Goal: Transaction & Acquisition: Purchase product/service

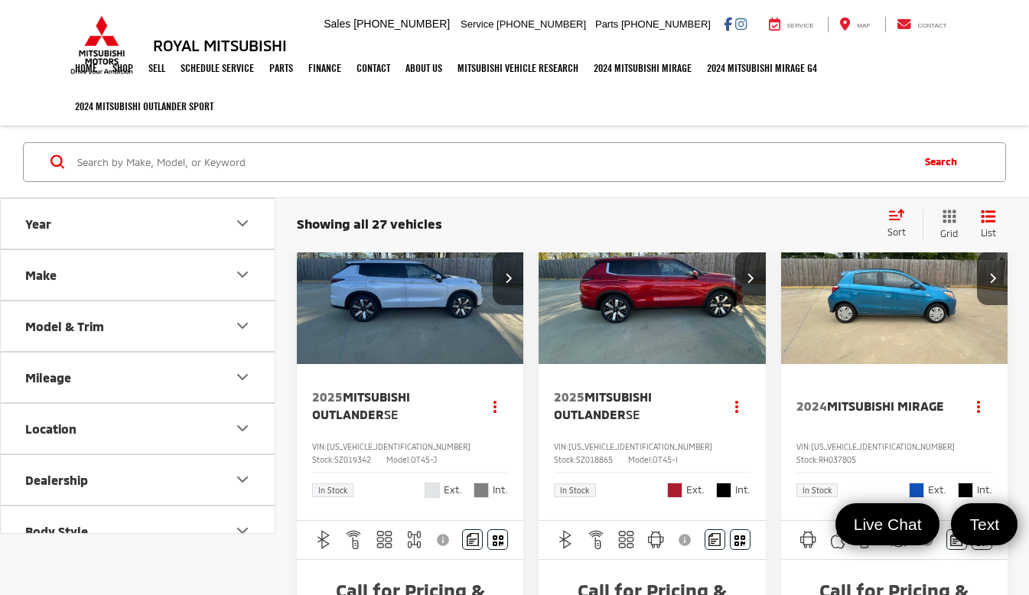
scroll to position [80, 0]
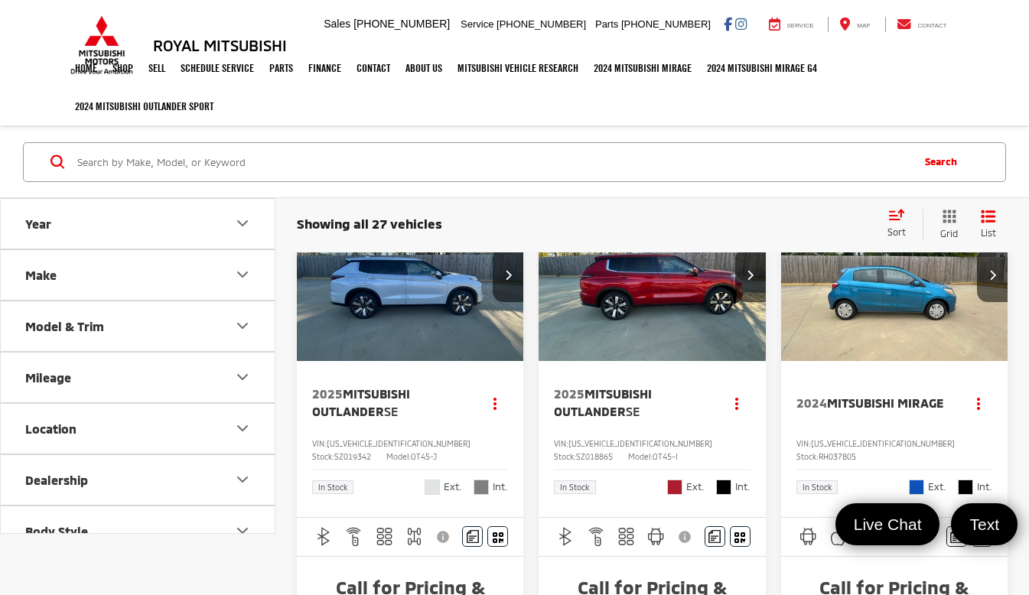
click at [847, 307] on img "2024 Mitsubishi Mirage Base 0" at bounding box center [894, 276] width 229 height 172
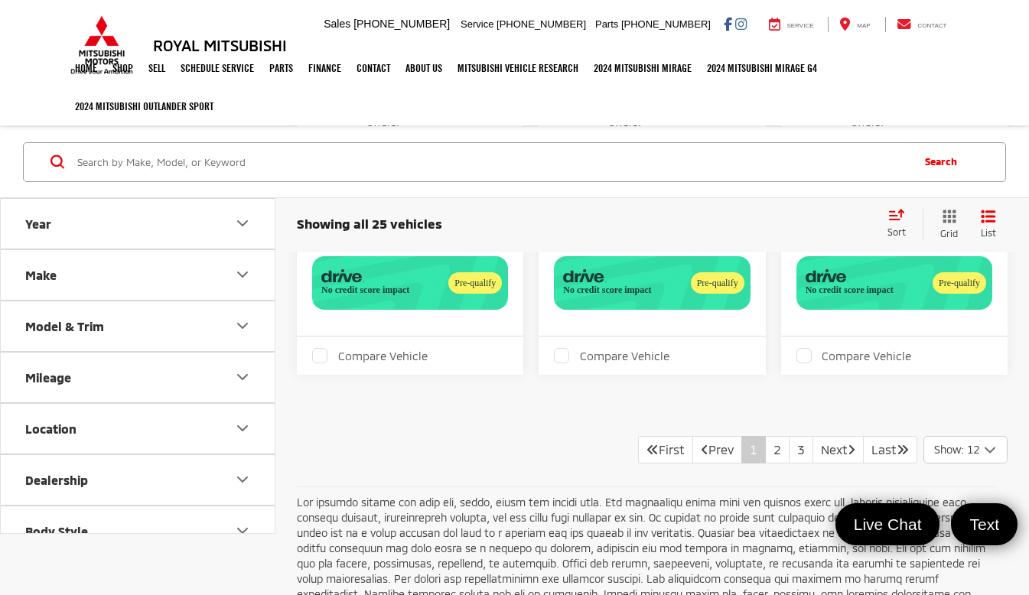
scroll to position [3062, 0]
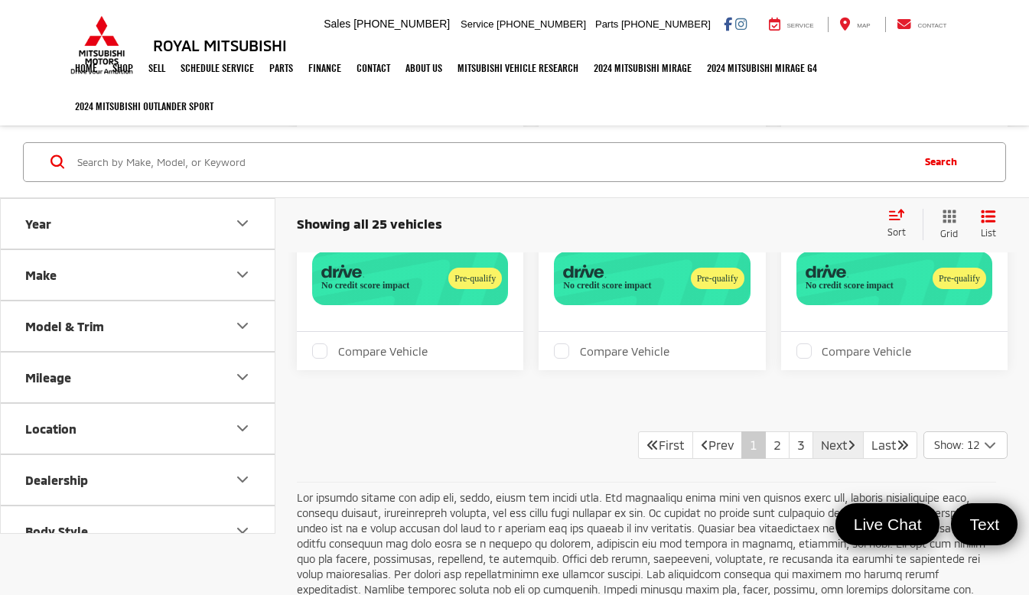
click at [825, 454] on link "Next" at bounding box center [837, 445] width 51 height 28
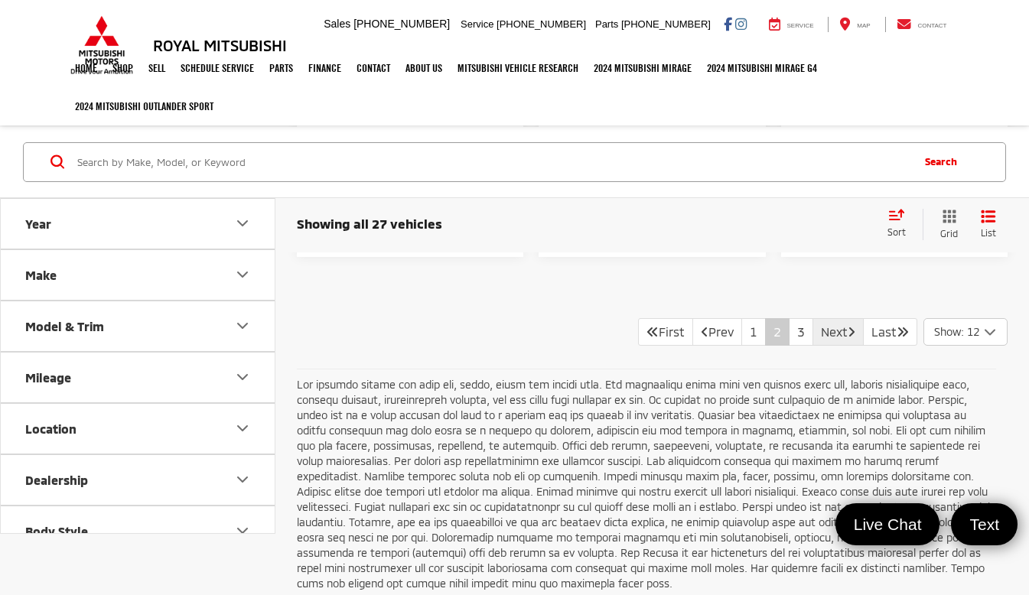
scroll to position [3153, 0]
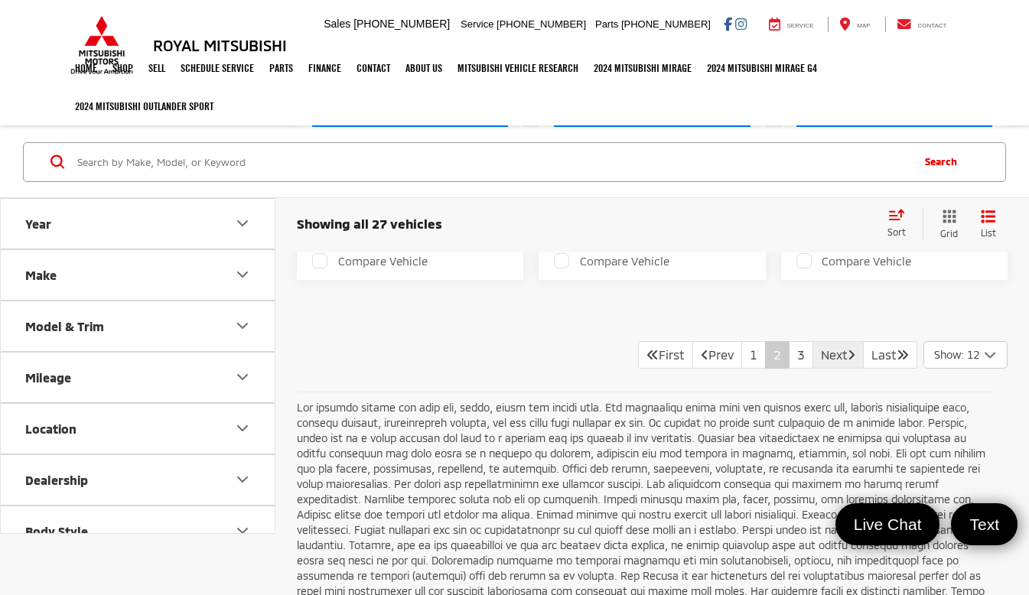
click at [827, 351] on link "Next" at bounding box center [837, 355] width 51 height 28
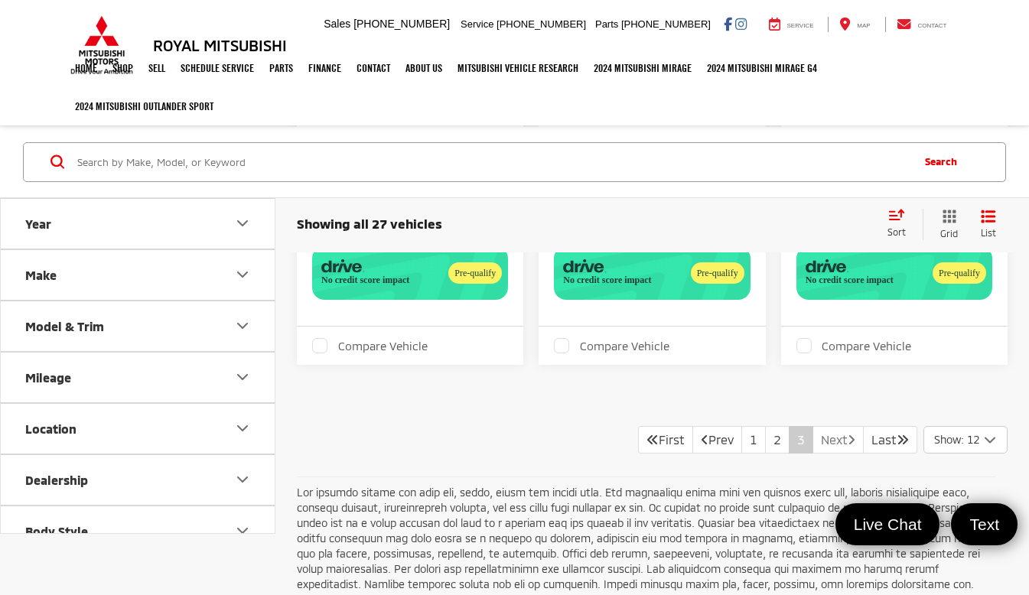
scroll to position [674, 0]
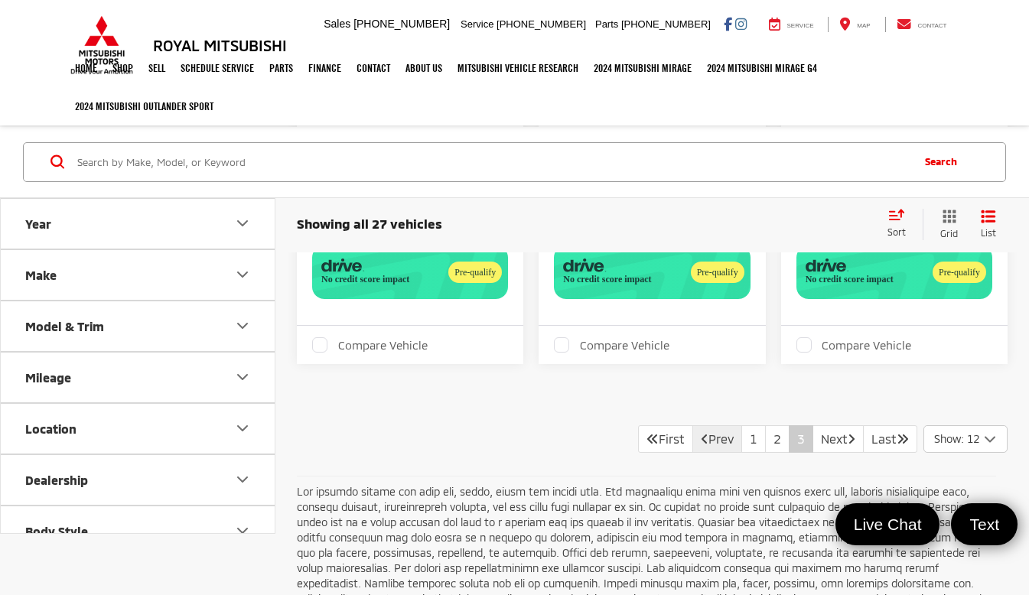
click at [721, 440] on link "Prev" at bounding box center [717, 439] width 50 height 28
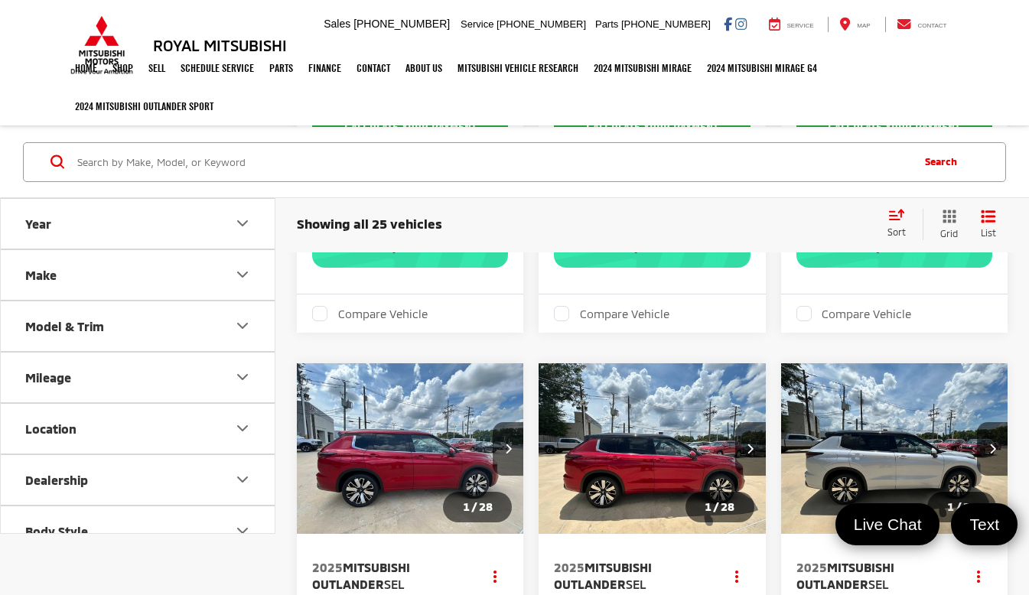
scroll to position [709, 0]
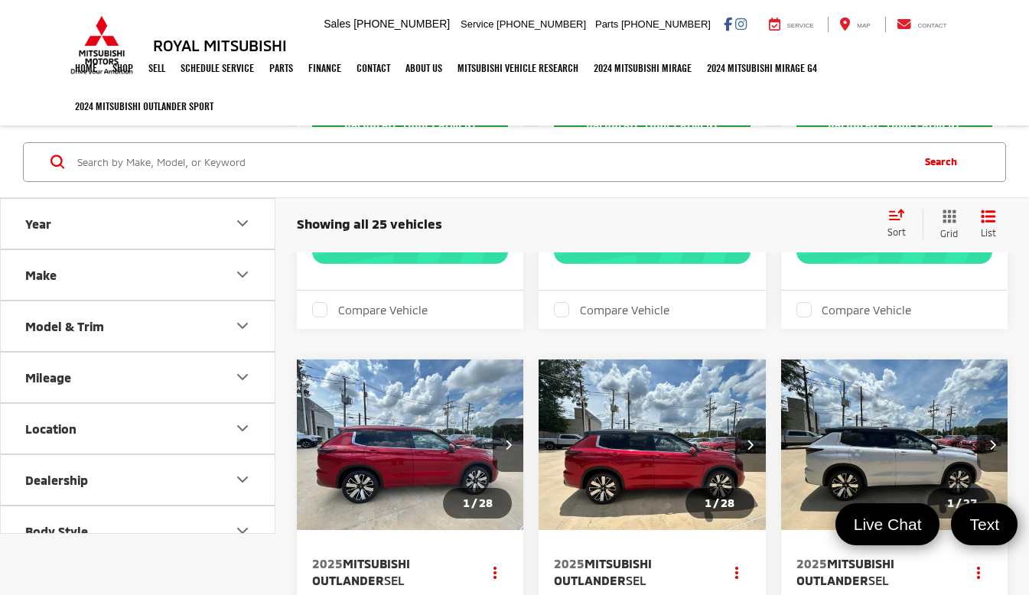
click at [238, 278] on icon "Make" at bounding box center [242, 274] width 18 height 18
click at [254, 277] on button "Make" at bounding box center [138, 274] width 275 height 50
click at [240, 326] on icon "Model & Trim" at bounding box center [242, 326] width 9 height 5
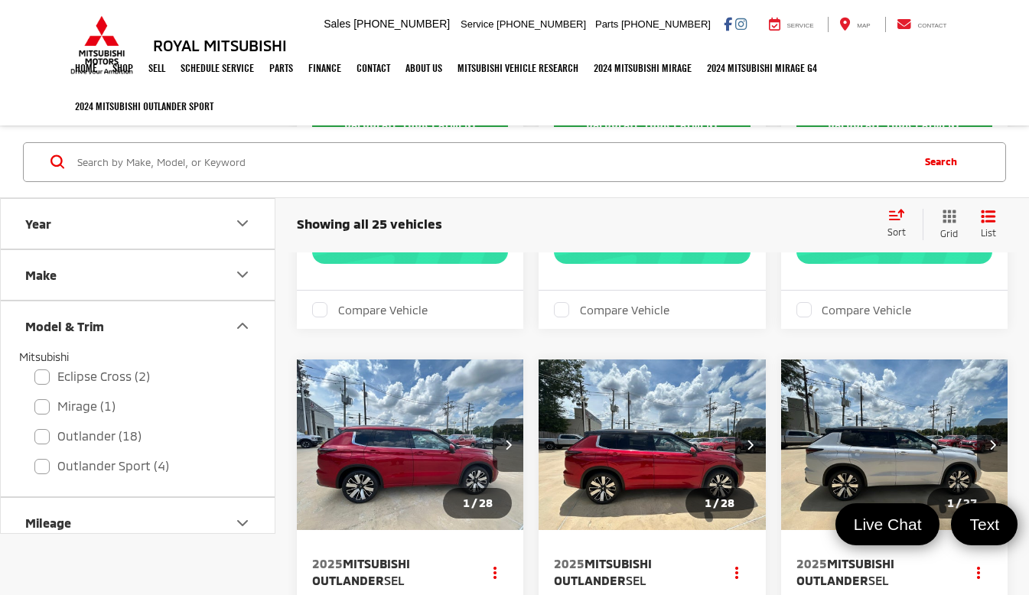
click at [84, 400] on label "Mirage (1)" at bounding box center [137, 406] width 206 height 27
click at [35, 397] on input "Mirage (1)" at bounding box center [34, 396] width 1 height 1
checkbox input "true"
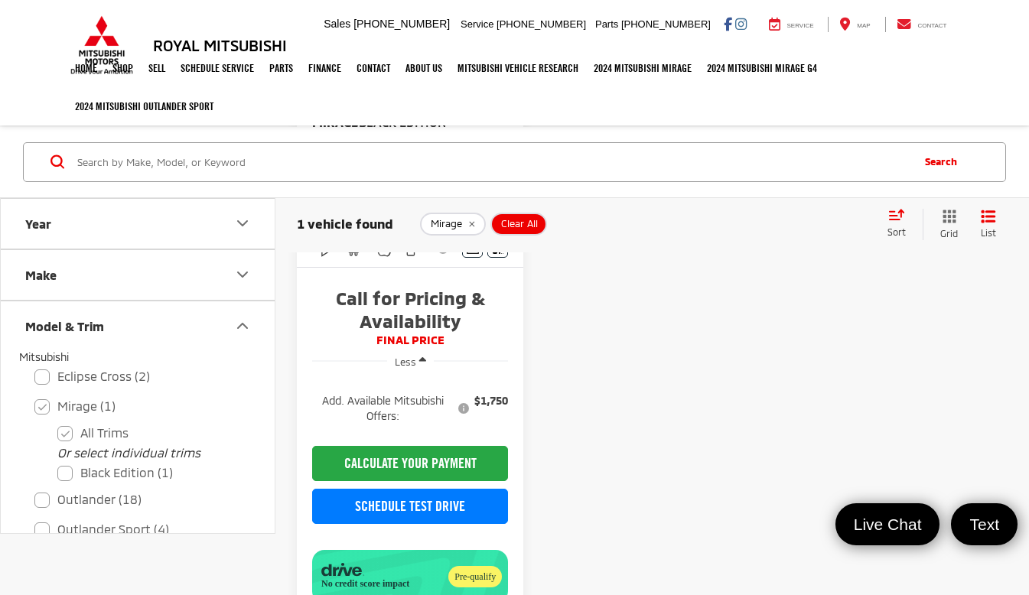
scroll to position [368, 0]
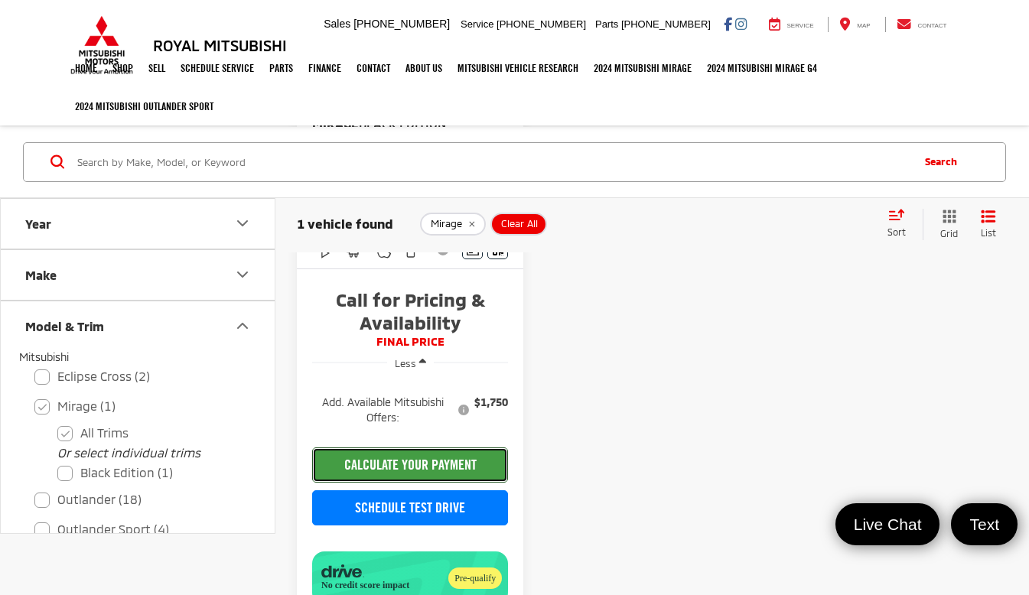
click at [437, 462] on button "CALCULATE YOUR PAYMENT" at bounding box center [410, 464] width 196 height 35
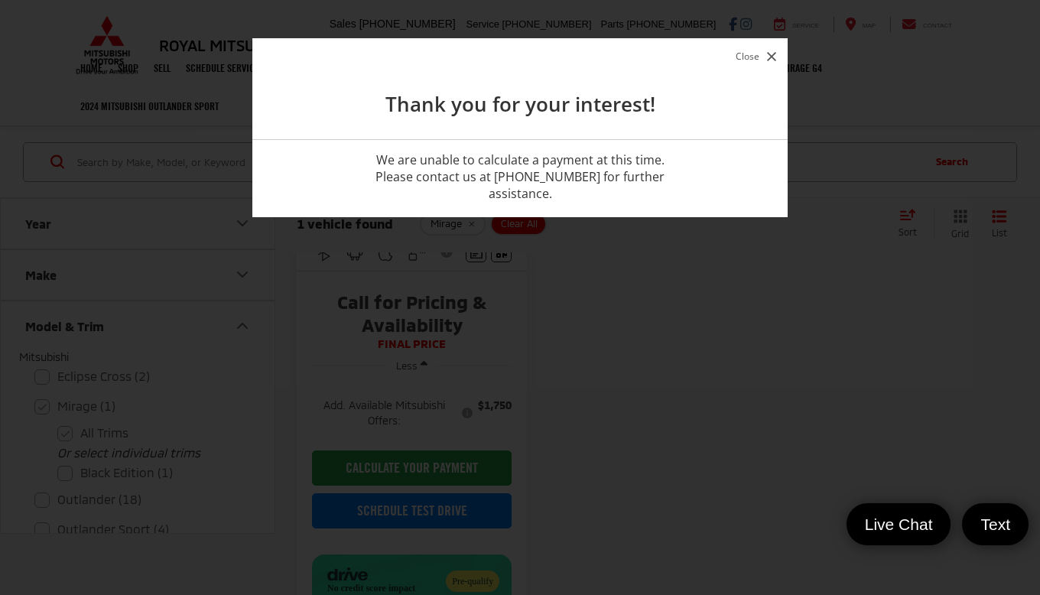
click at [764, 56] on button "Close" at bounding box center [756, 56] width 48 height 21
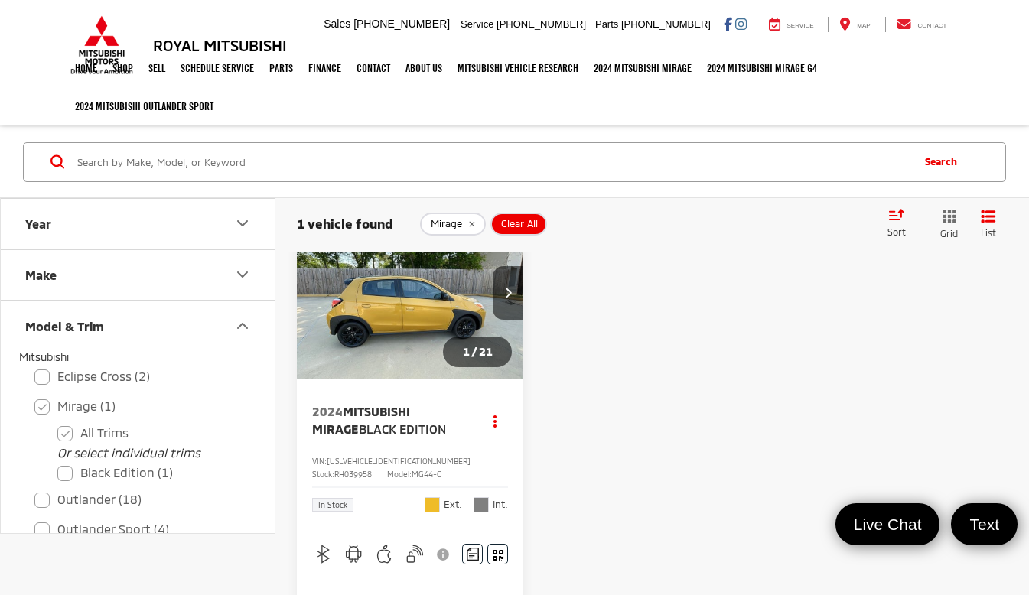
scroll to position [57, 0]
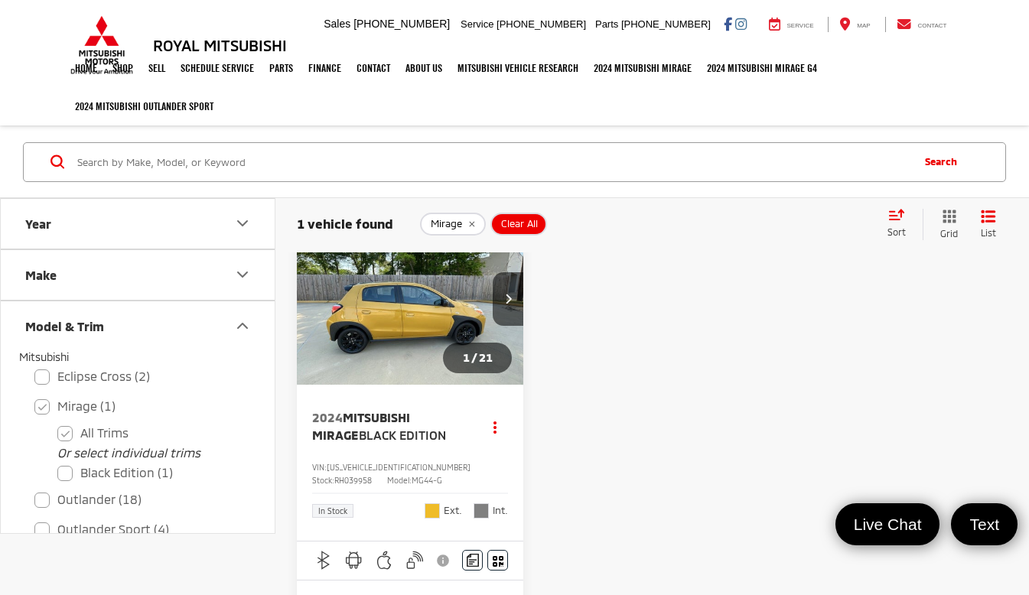
click at [513, 307] on button "Next image" at bounding box center [508, 299] width 31 height 54
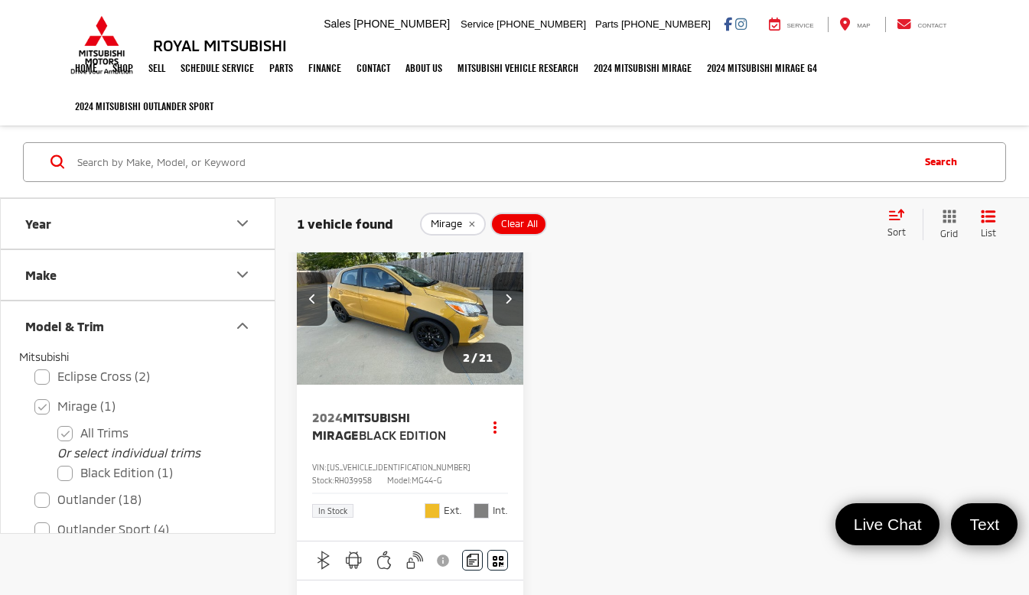
click at [493, 307] on button "Next image" at bounding box center [508, 299] width 31 height 54
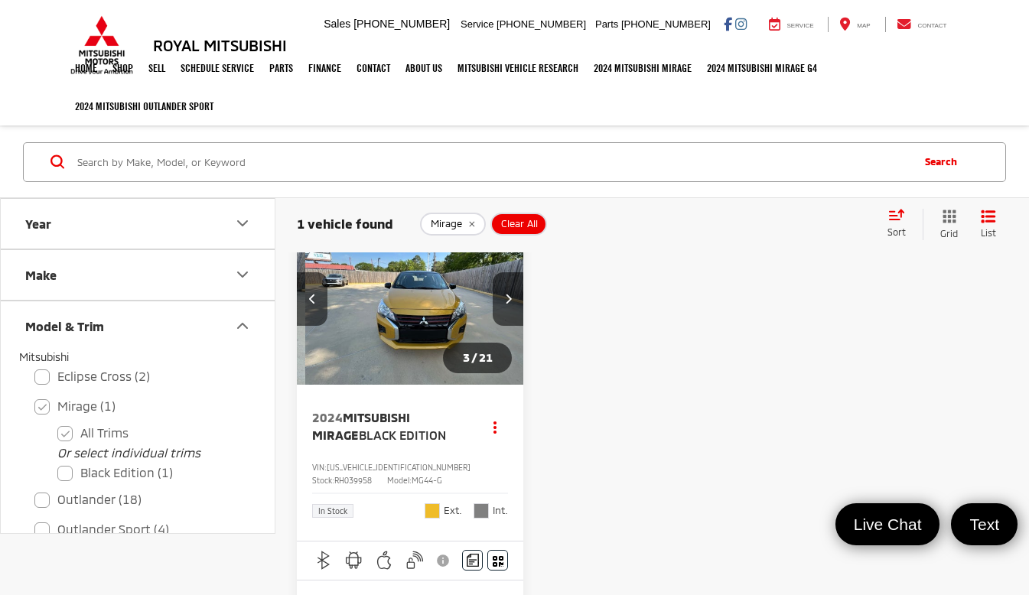
scroll to position [0, 458]
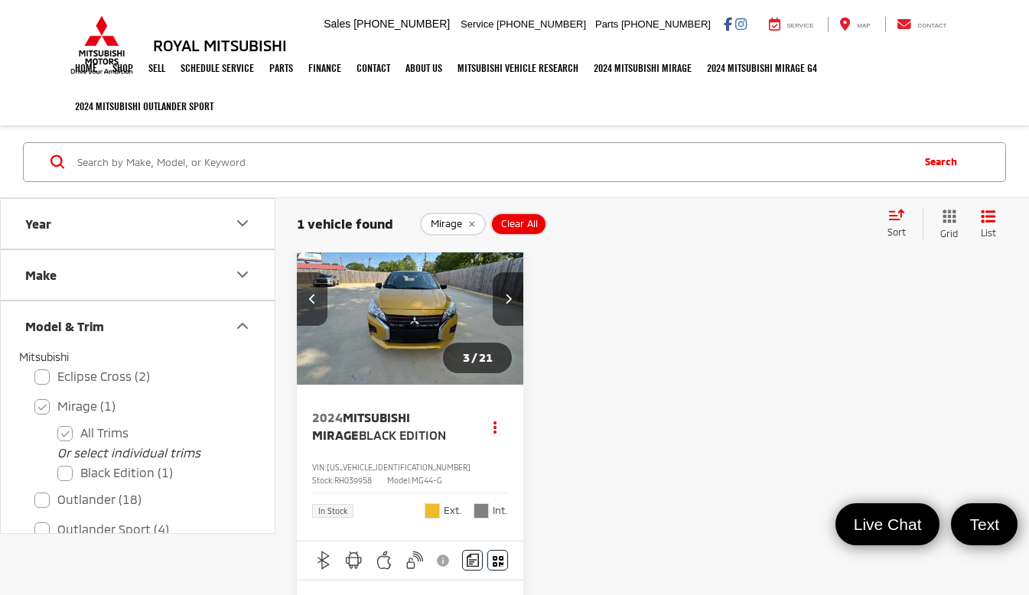
click at [397, 317] on img "2024 Mitsubishi Mirage Black Edition 2" at bounding box center [410, 299] width 229 height 171
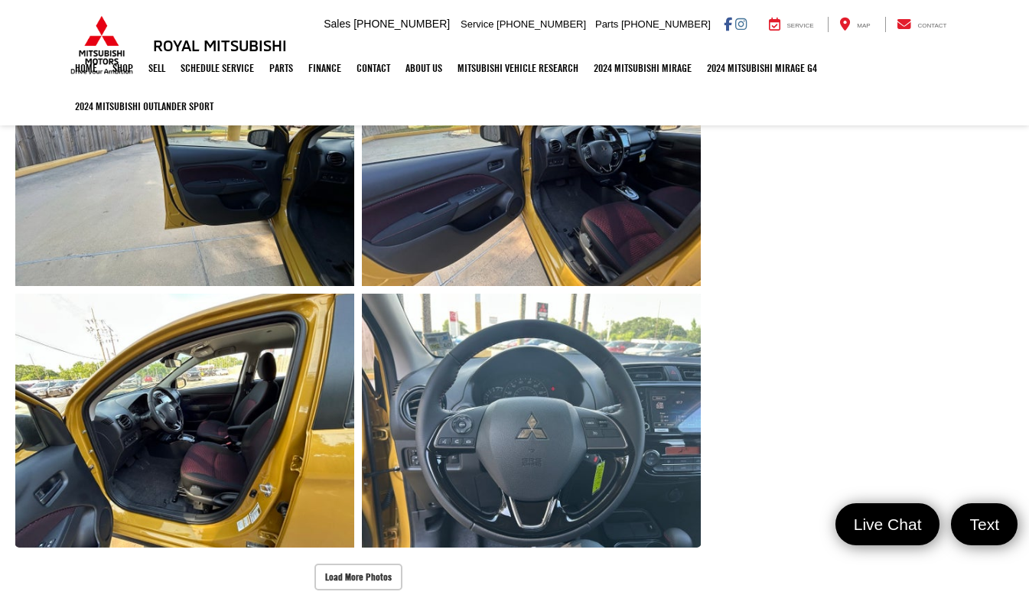
scroll to position [1174, 0]
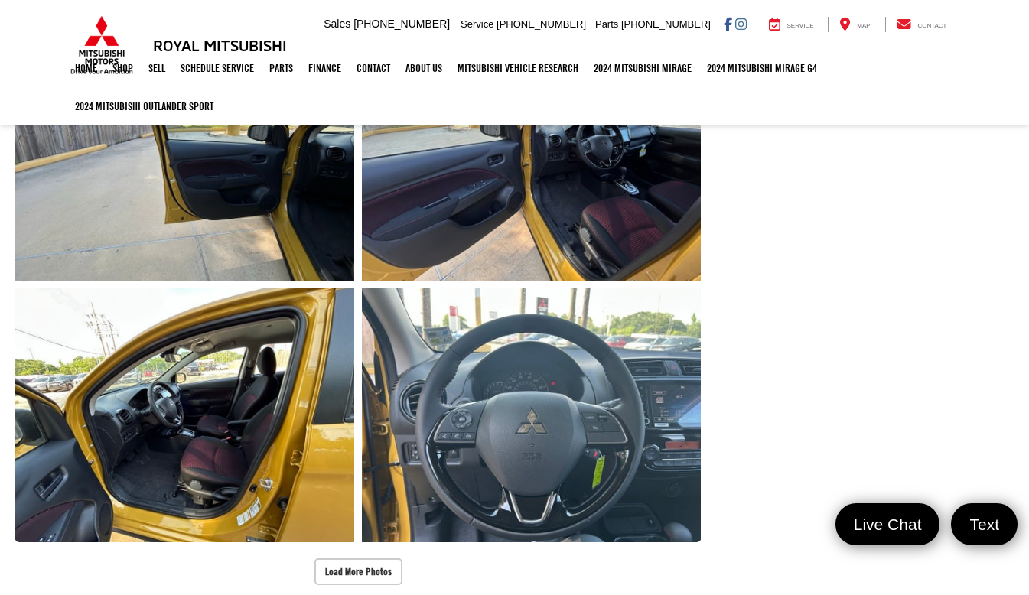
click at [339, 558] on button "Load More Photos" at bounding box center [358, 571] width 88 height 27
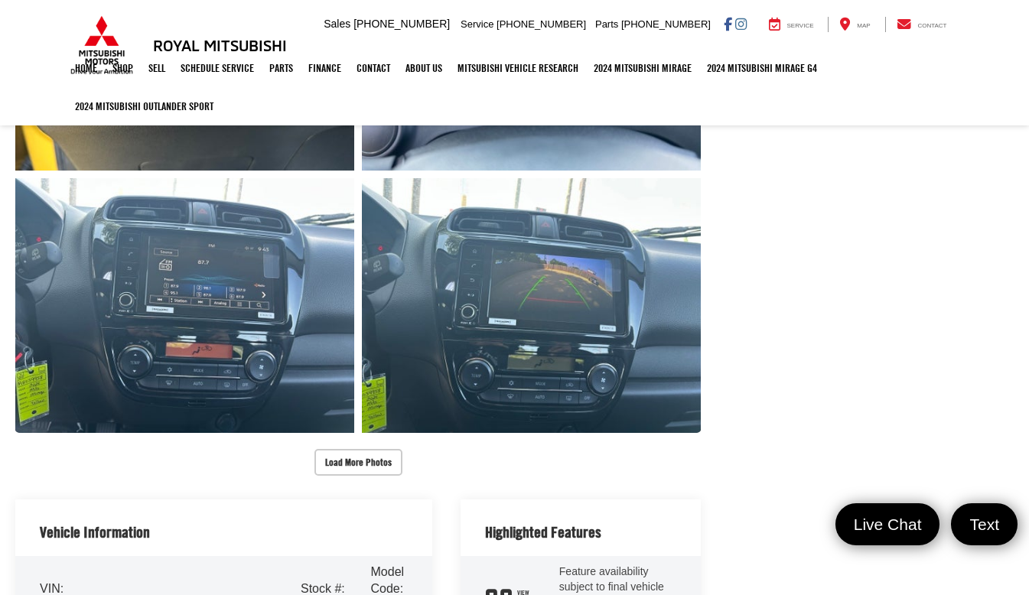
scroll to position [1811, 0]
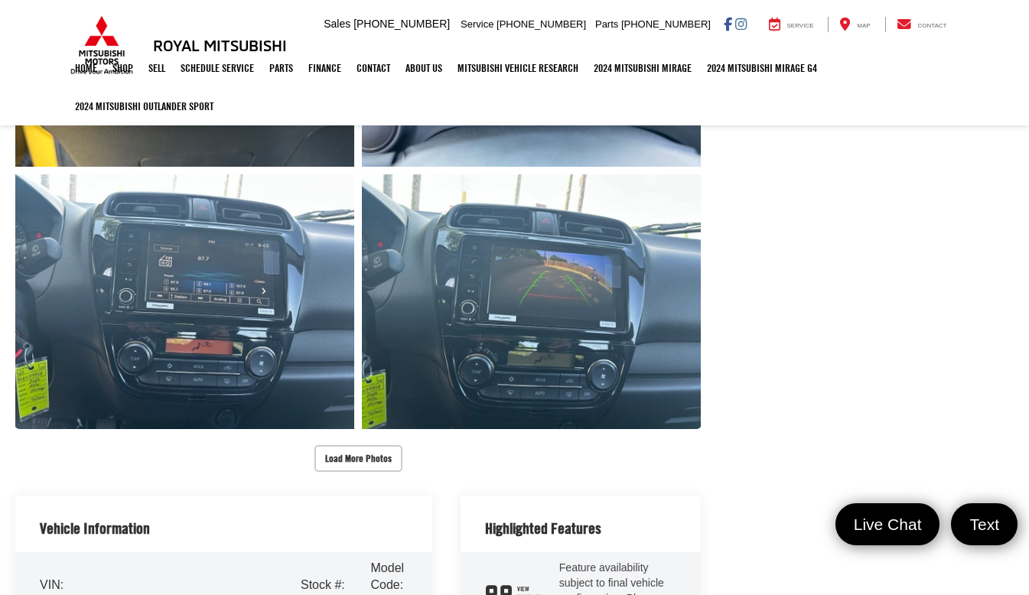
click at [346, 445] on button "Load More Photos" at bounding box center [358, 458] width 88 height 27
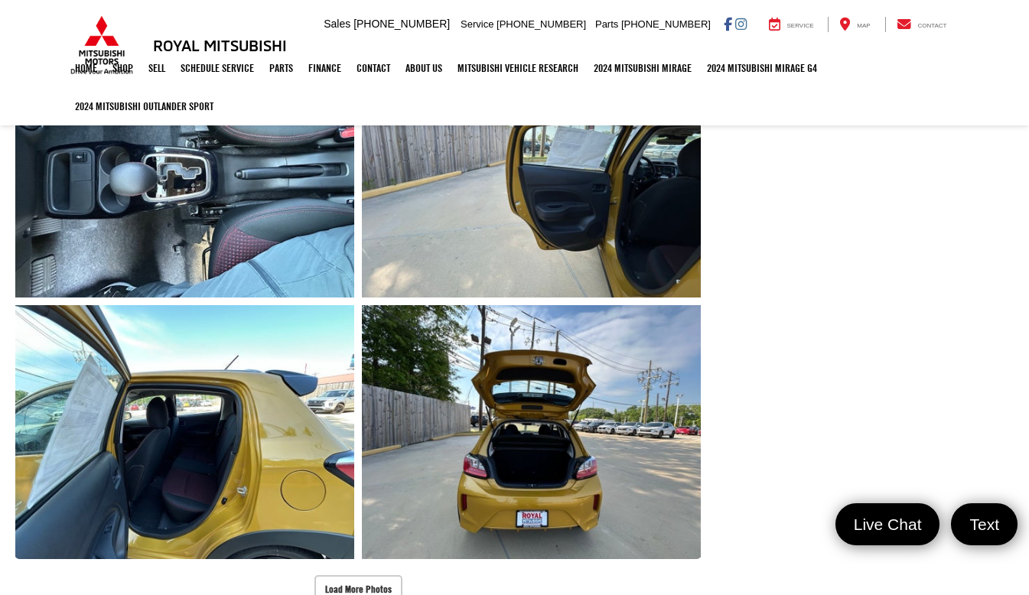
scroll to position [2205, 0]
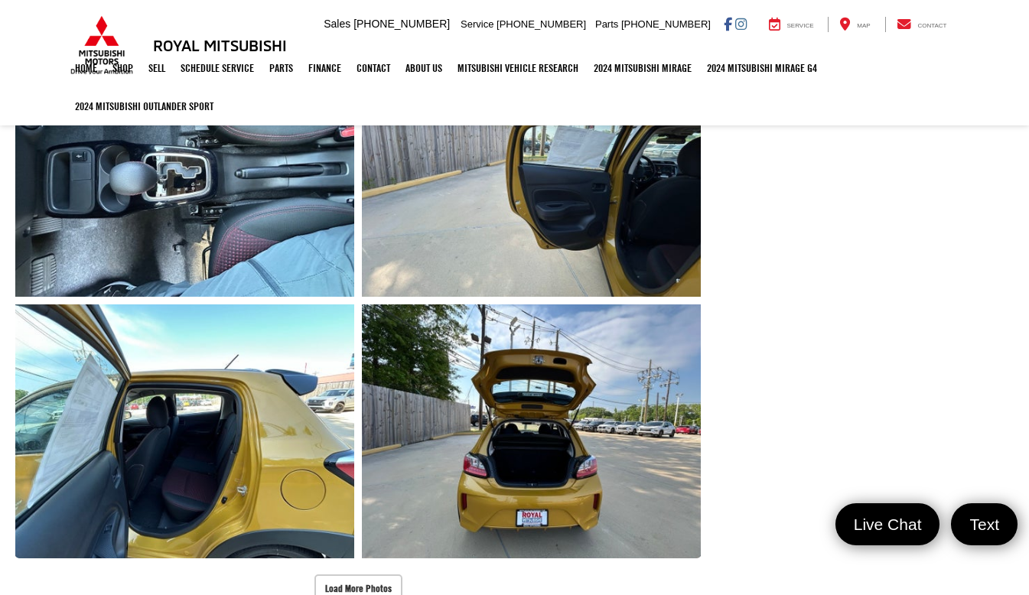
click at [337, 574] on button "Load More Photos" at bounding box center [358, 587] width 88 height 27
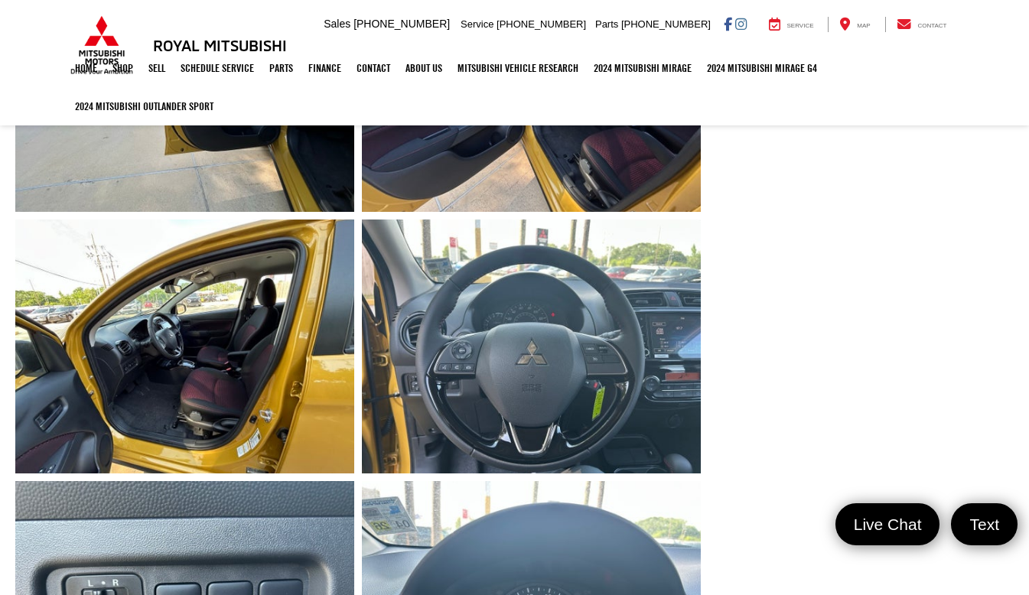
click at [206, 292] on link "Expand Photo 10" at bounding box center [184, 347] width 339 height 254
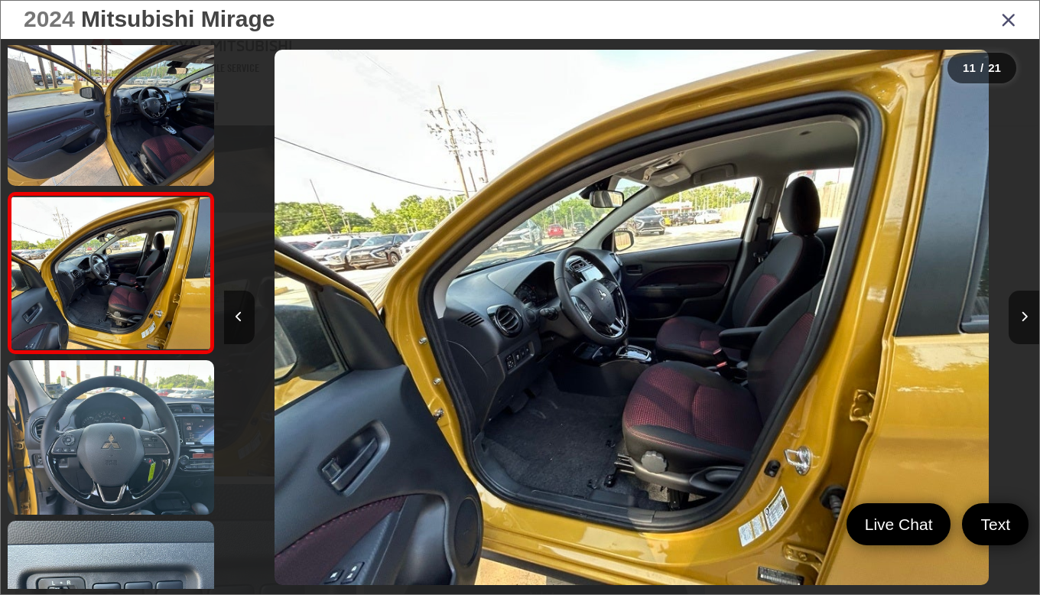
scroll to position [1455, 0]
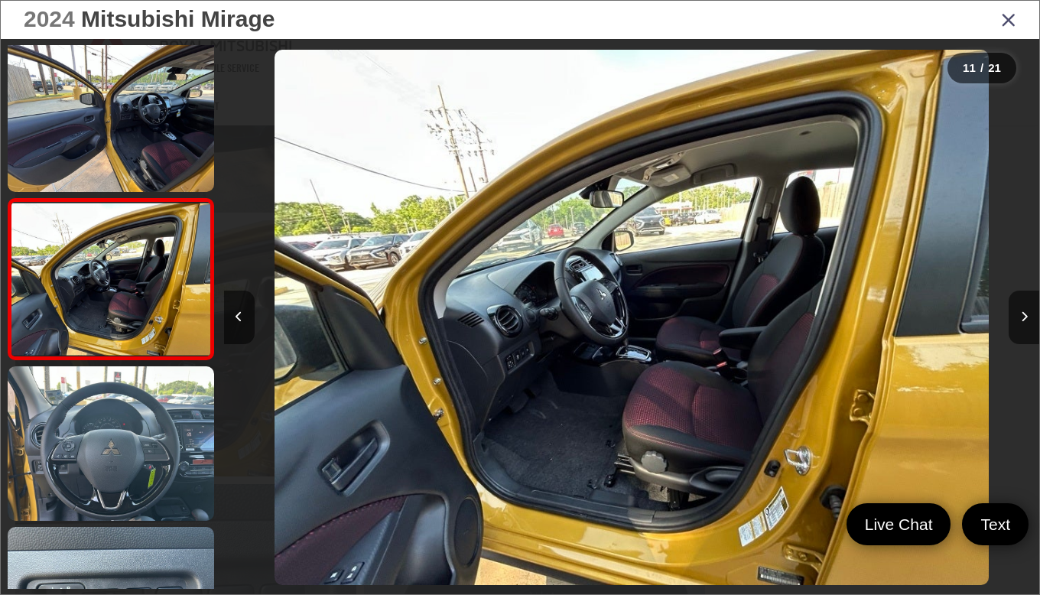
click at [154, 481] on link at bounding box center [111, 443] width 206 height 154
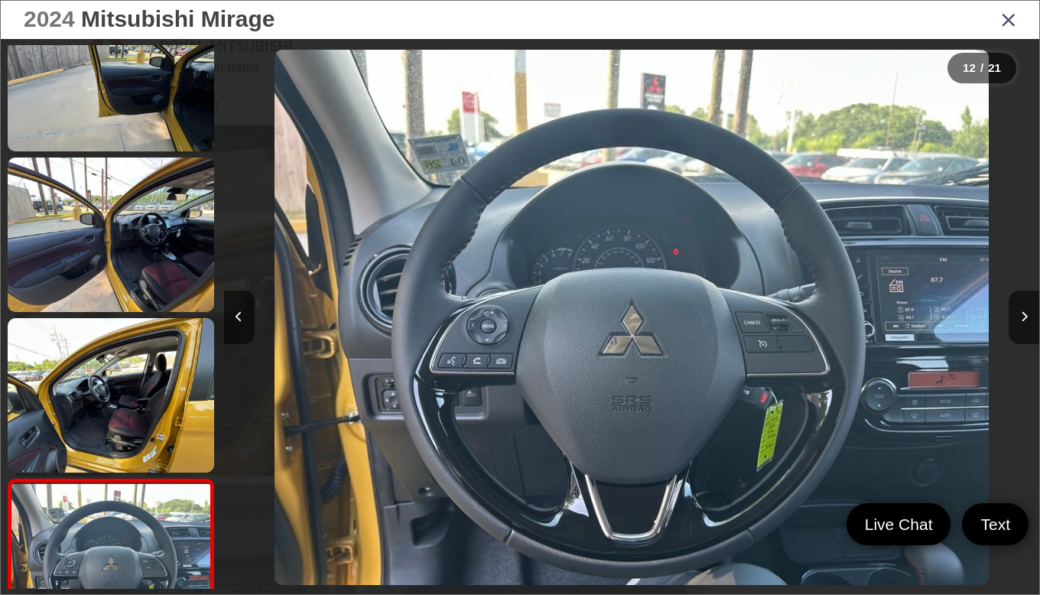
scroll to position [1324, 0]
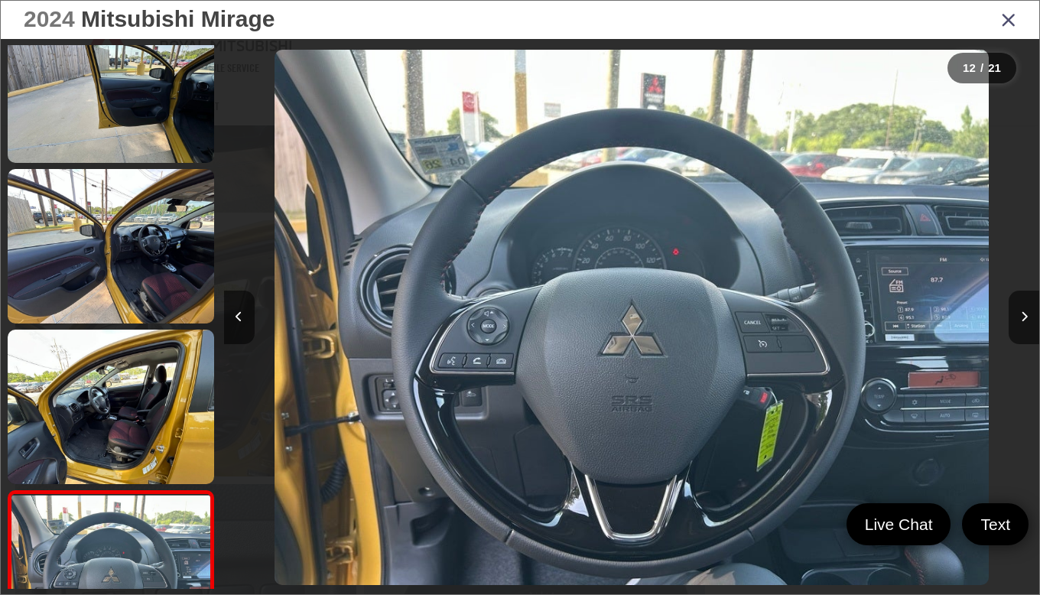
click at [126, 251] on link at bounding box center [111, 246] width 206 height 154
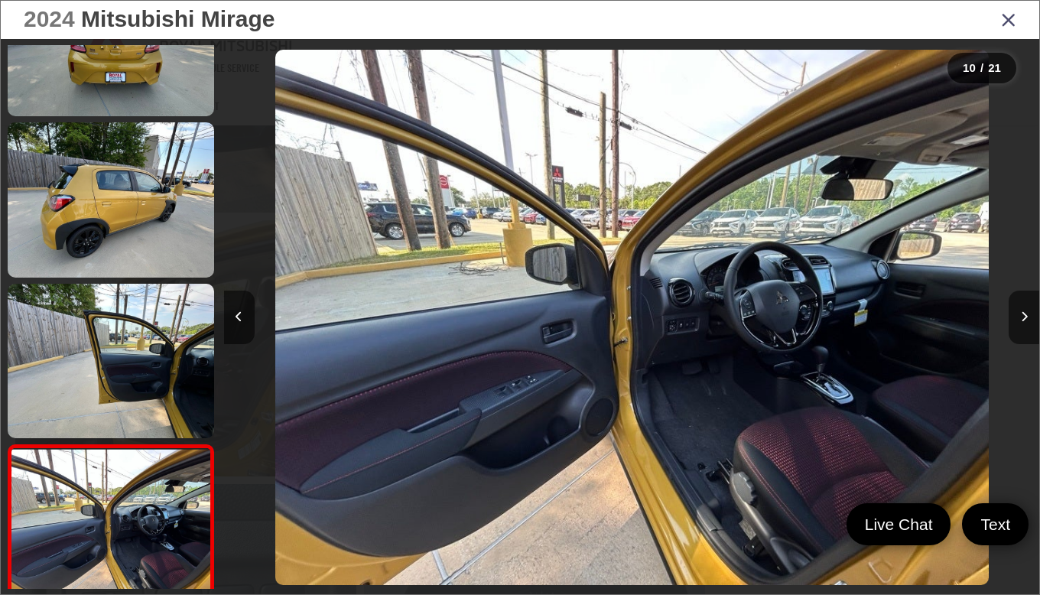
scroll to position [1061, 0]
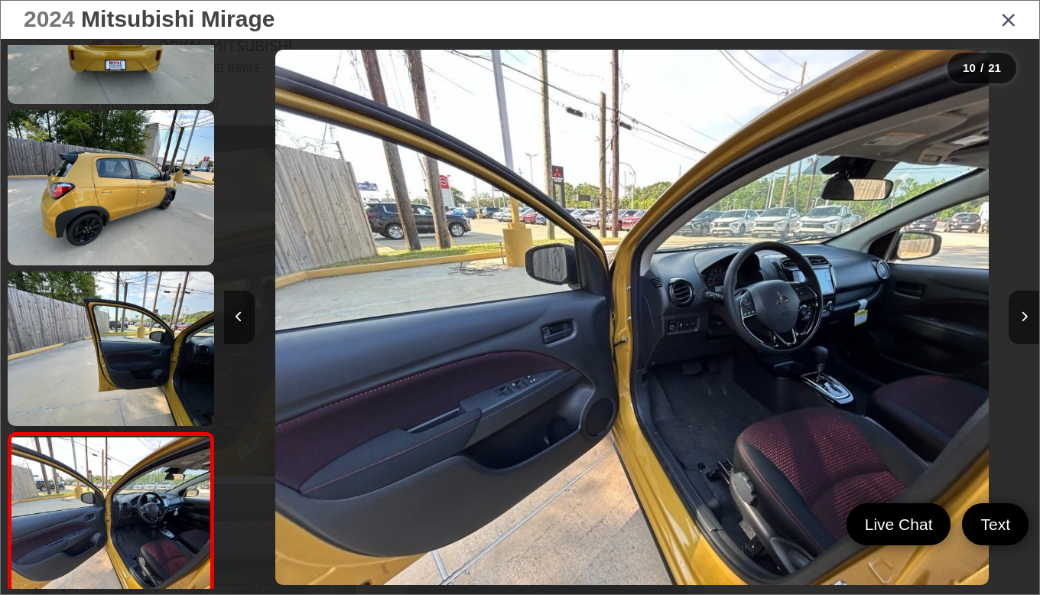
click at [141, 356] on link at bounding box center [111, 349] width 206 height 154
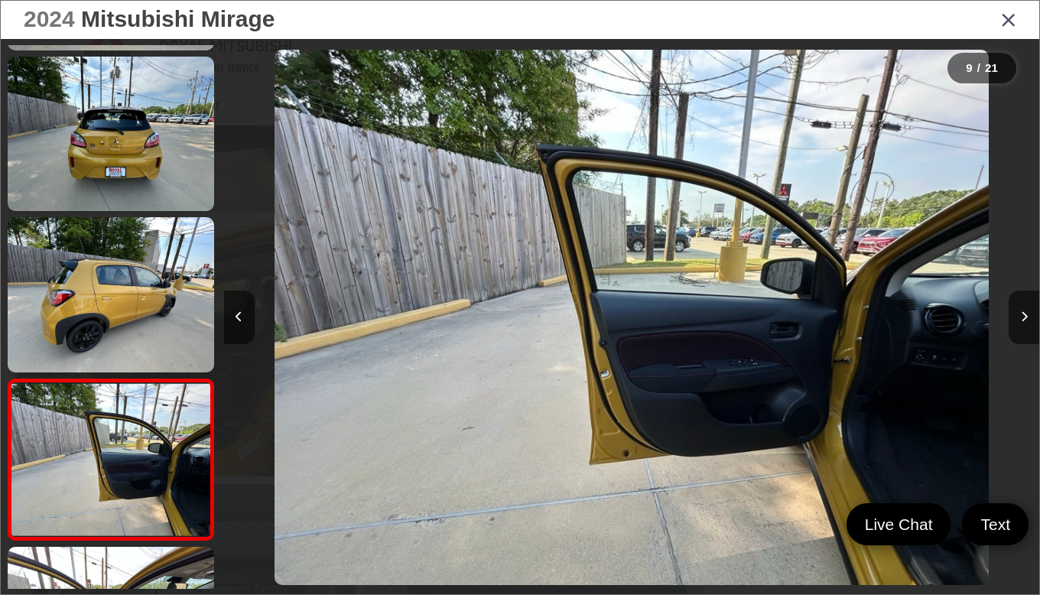
scroll to position [910, 0]
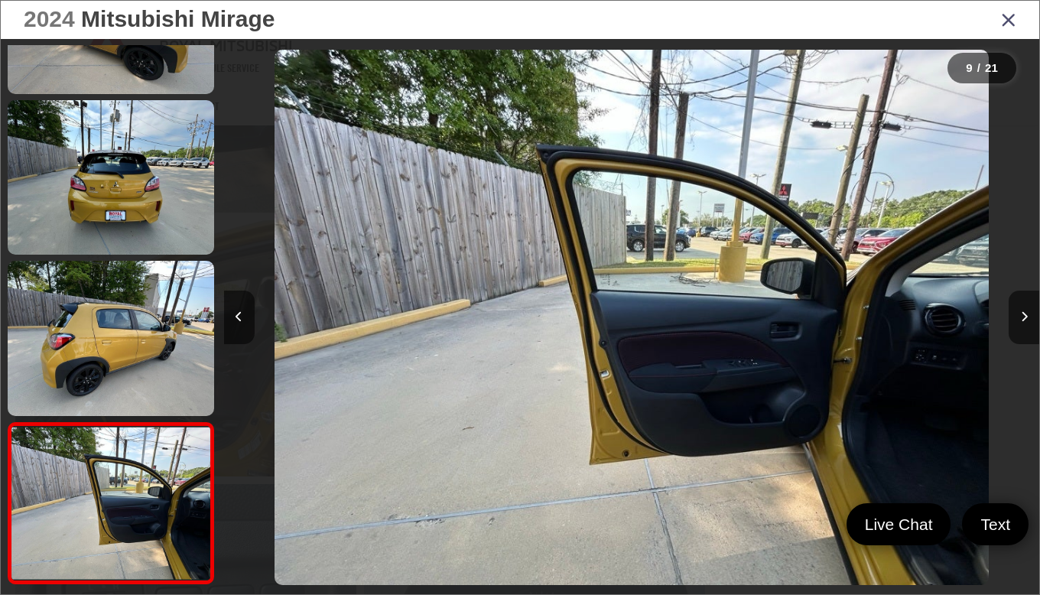
click at [148, 379] on link at bounding box center [111, 338] width 206 height 154
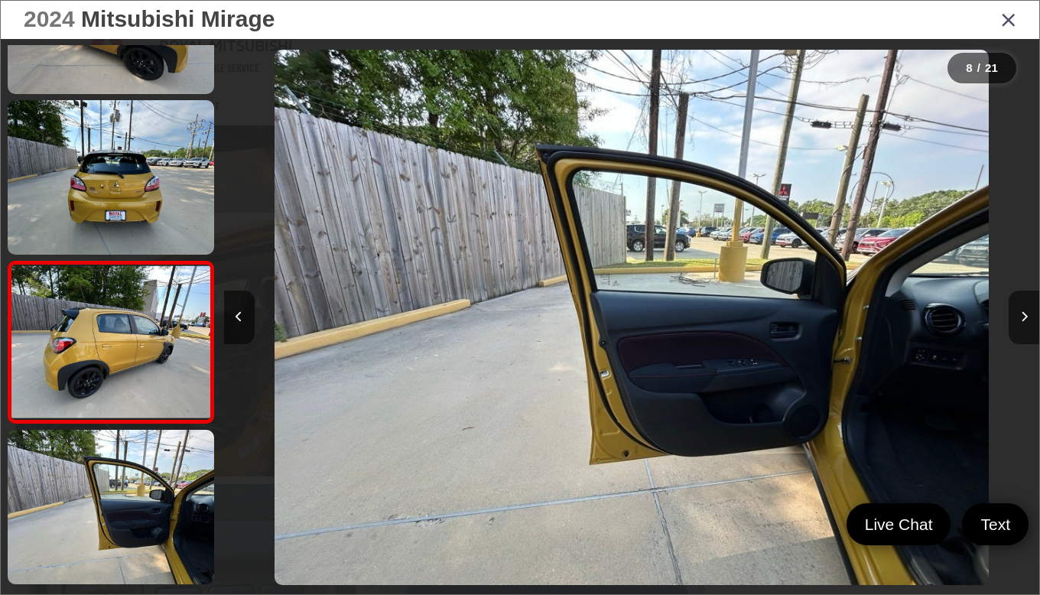
scroll to position [0, 0]
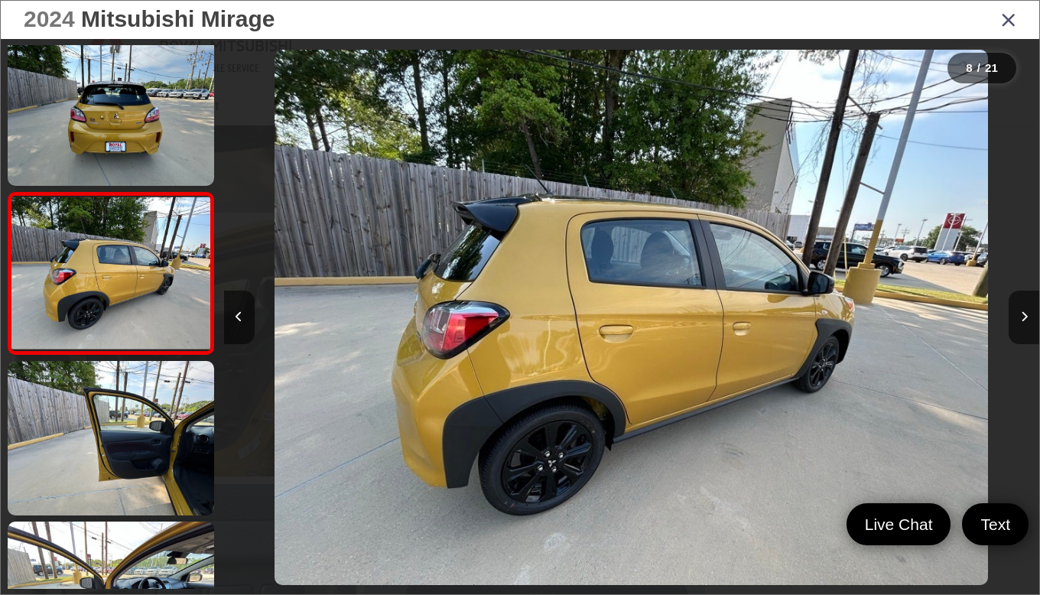
click at [1027, 312] on icon "Next image" at bounding box center [1024, 316] width 7 height 11
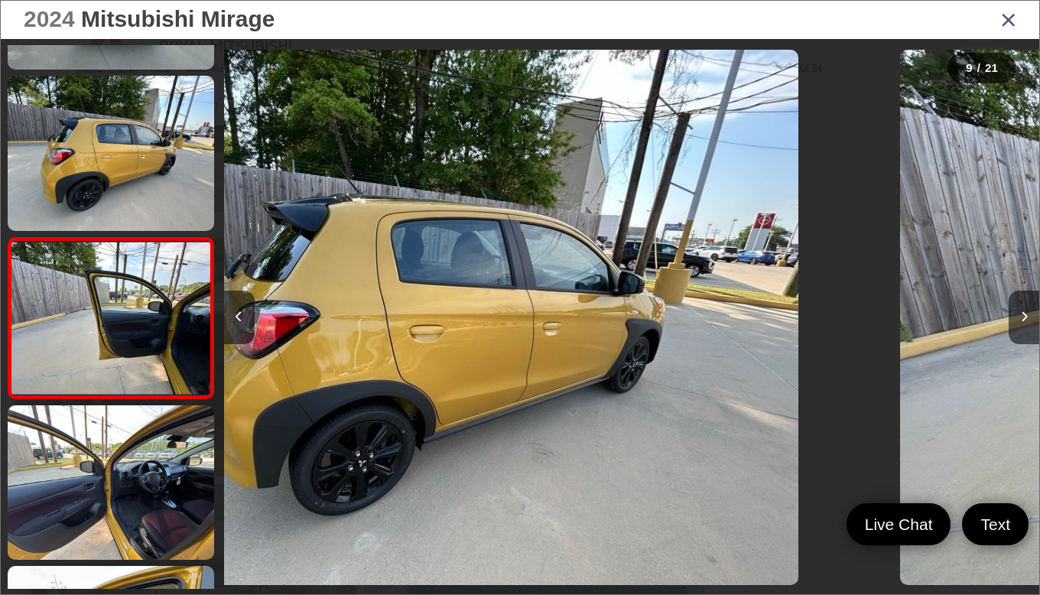
scroll to position [1140, 0]
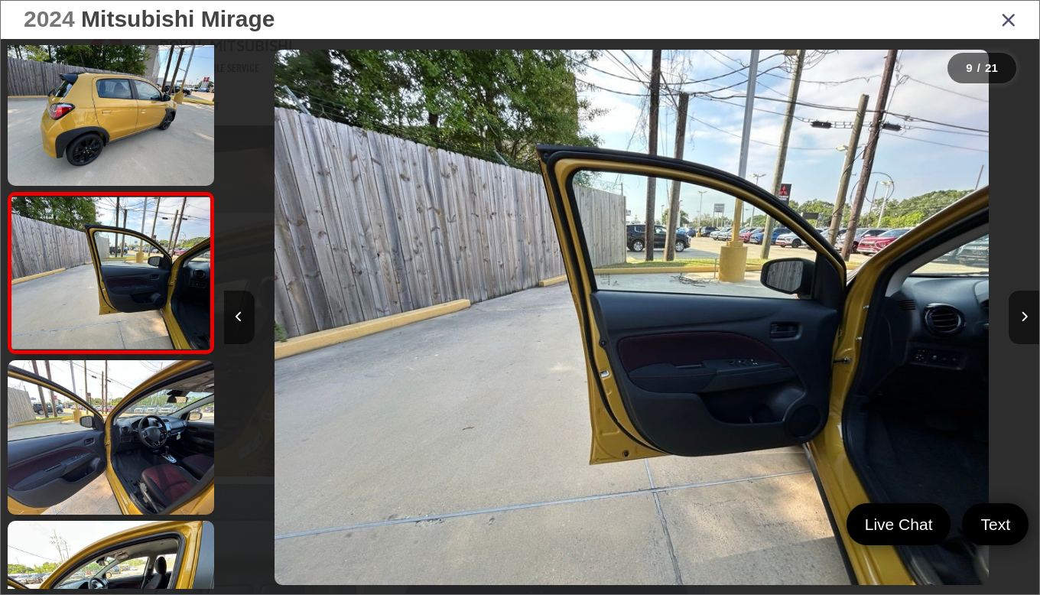
click at [1024, 317] on icon "Next image" at bounding box center [1024, 316] width 7 height 11
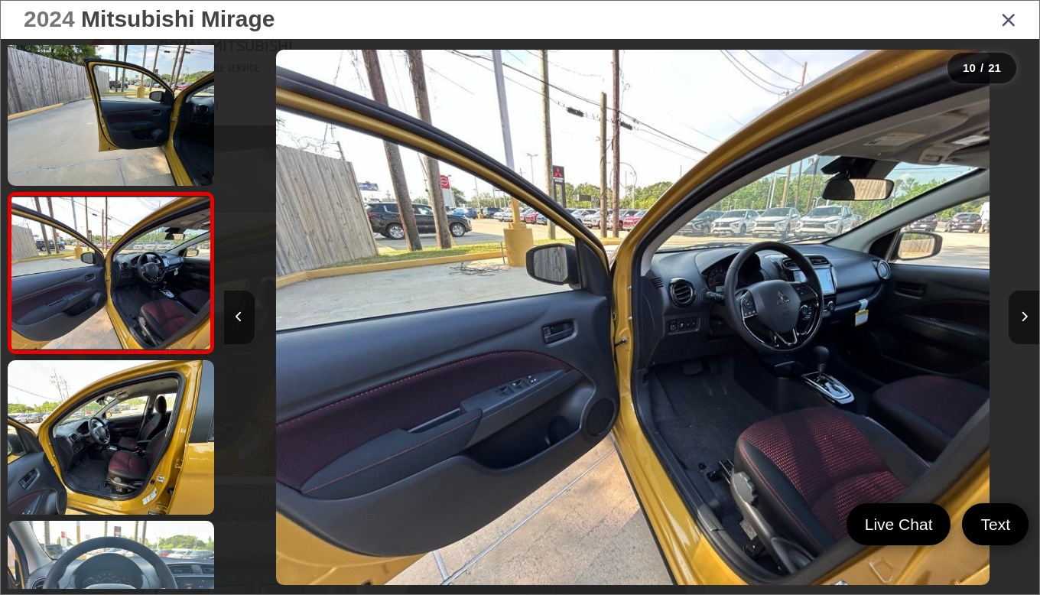
scroll to position [0, 7340]
click at [1024, 317] on icon "Next image" at bounding box center [1024, 316] width 7 height 11
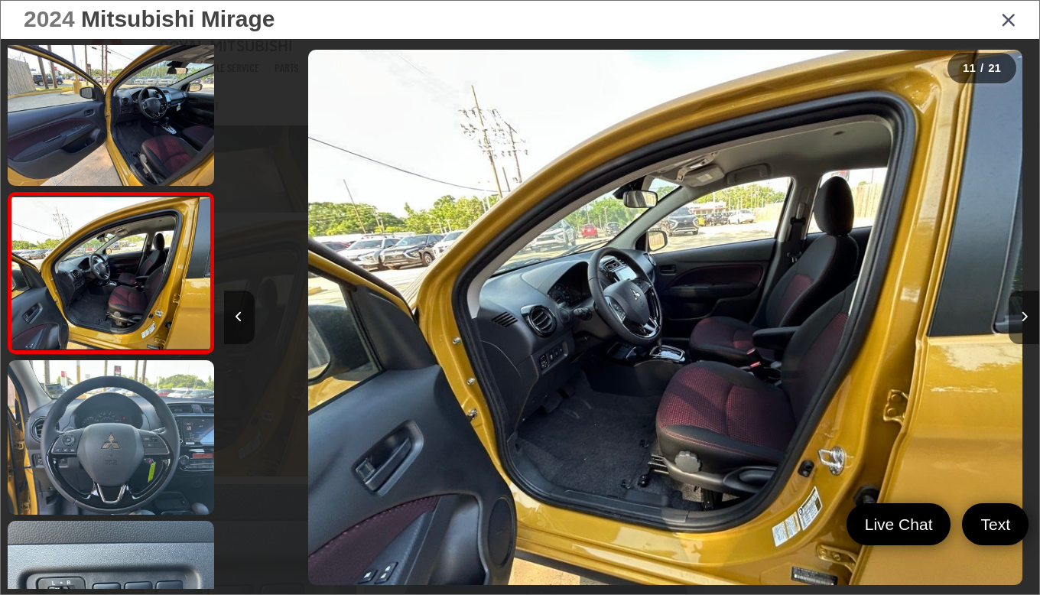
scroll to position [0, 8156]
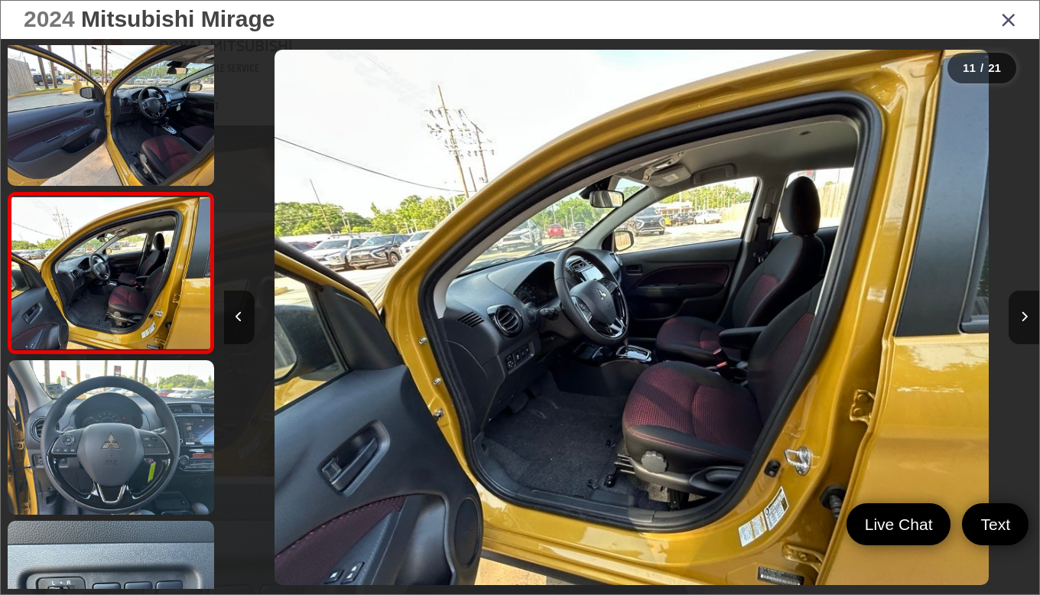
click at [1024, 317] on icon "Next image" at bounding box center [1024, 316] width 7 height 11
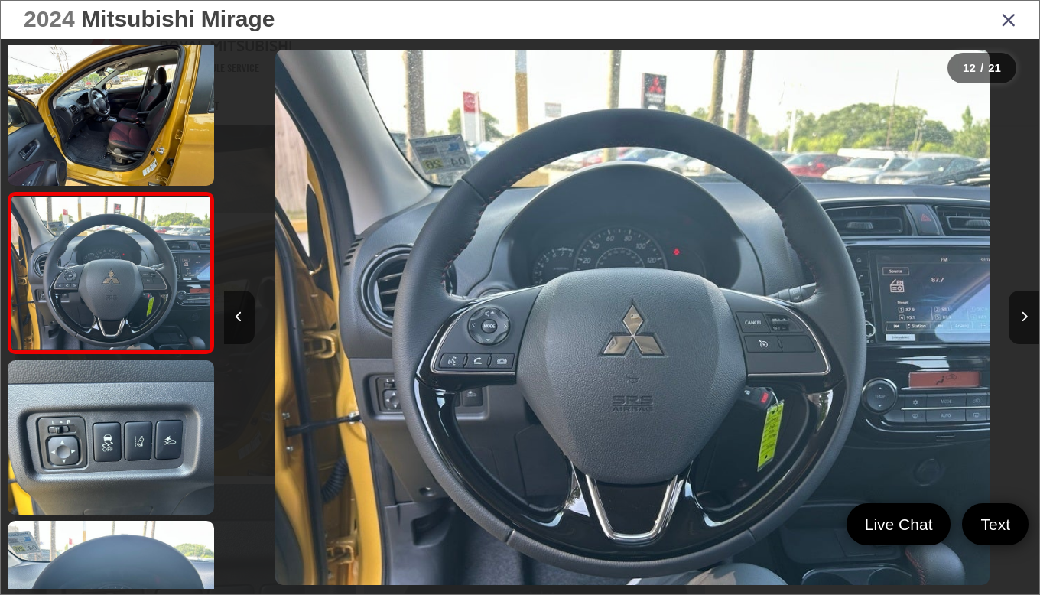
scroll to position [0, 8971]
click at [1026, 333] on button "Next image" at bounding box center [1024, 318] width 31 height 54
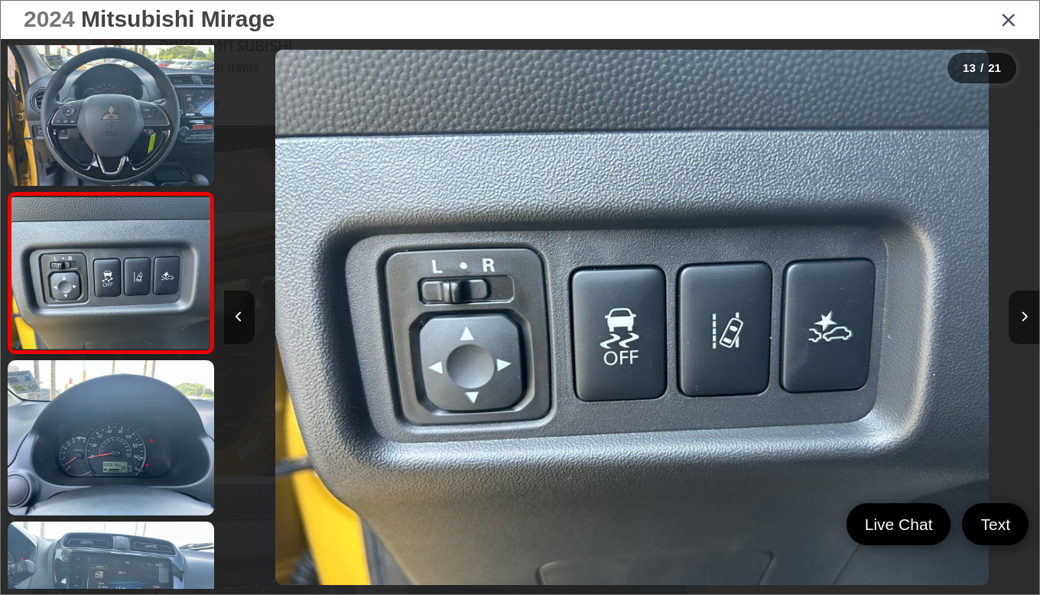
scroll to position [0, 9787]
click at [1028, 331] on button "Next image" at bounding box center [1024, 318] width 31 height 54
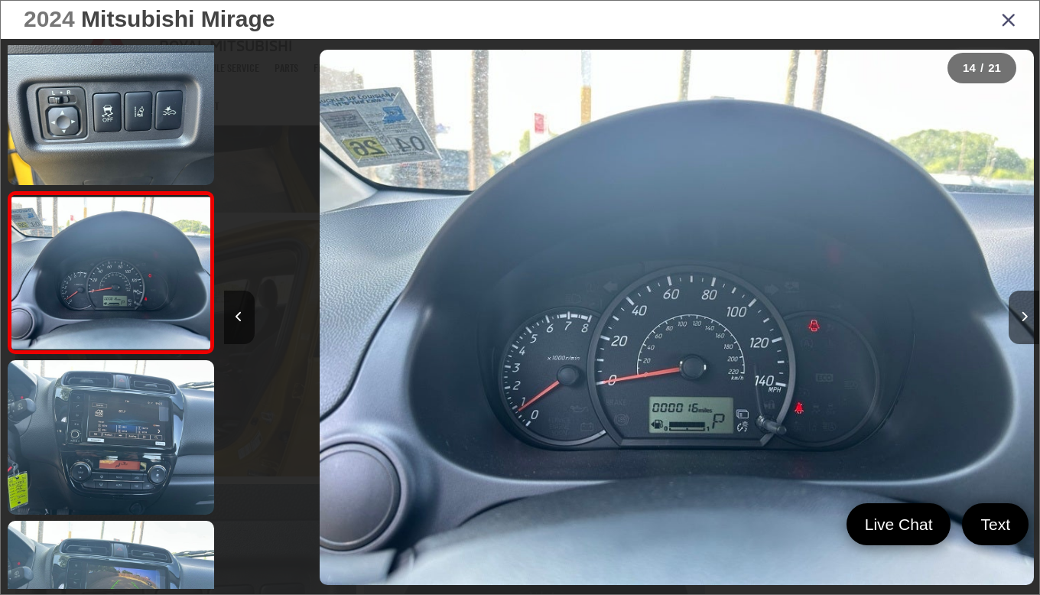
scroll to position [0, 10603]
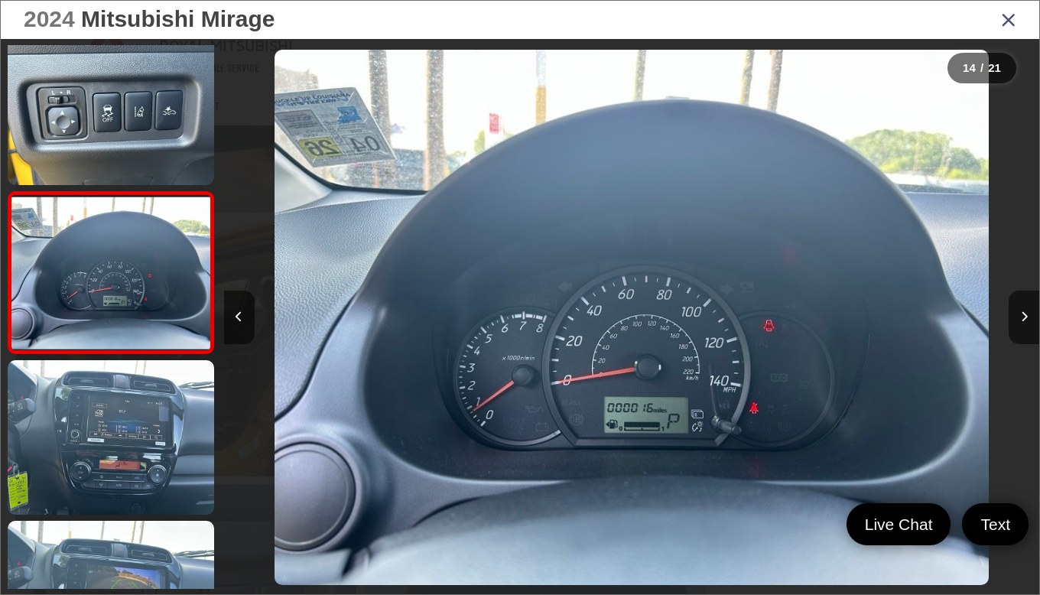
click at [1026, 323] on button "Next image" at bounding box center [1024, 318] width 31 height 54
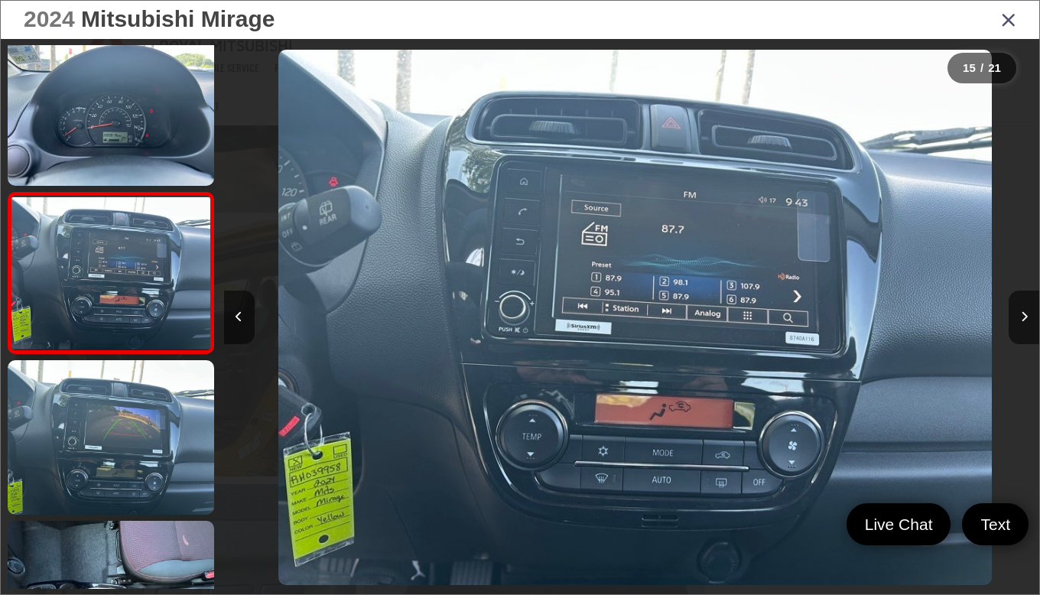
scroll to position [0, 11418]
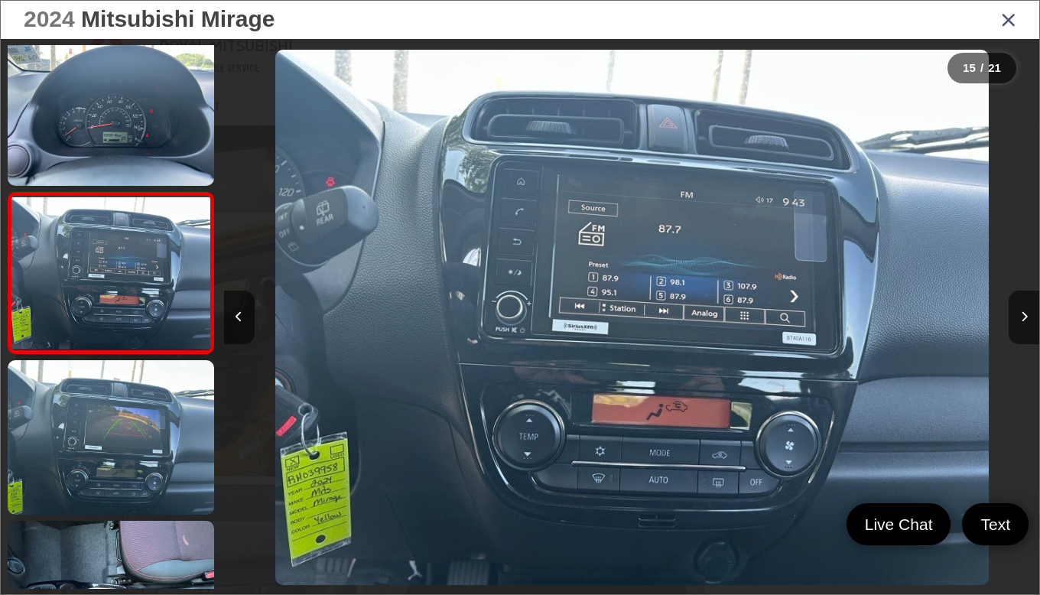
click at [1028, 327] on button "Next image" at bounding box center [1024, 318] width 31 height 54
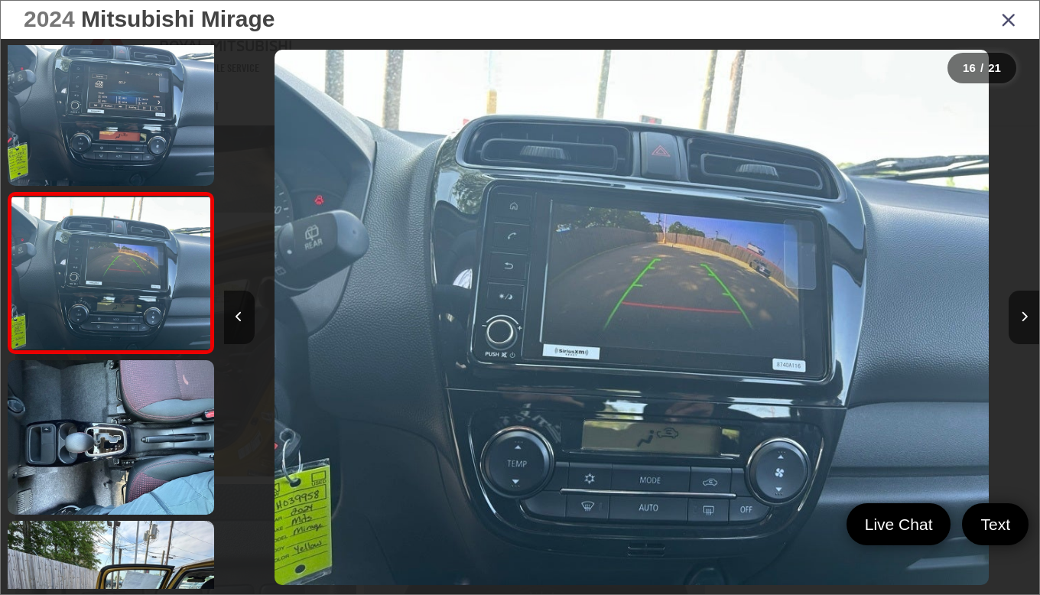
click at [1009, 21] on icon "Close gallery" at bounding box center [1008, 19] width 15 height 20
